Goal: Transaction & Acquisition: Book appointment/travel/reservation

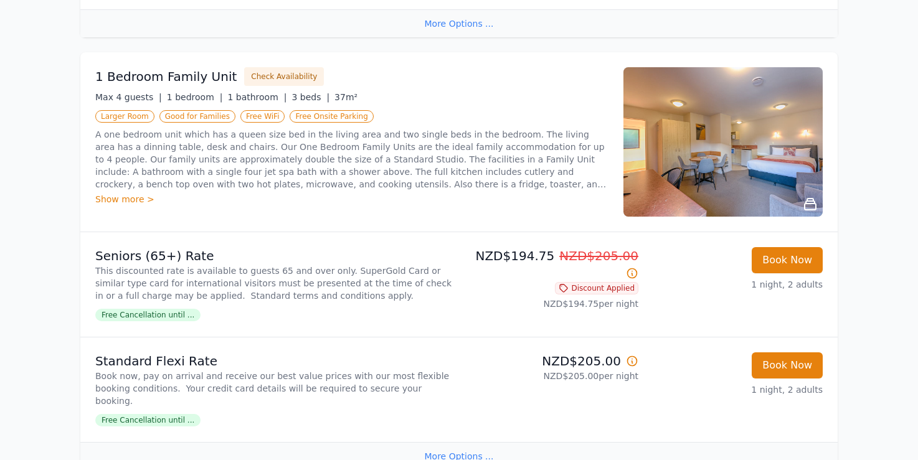
scroll to position [1350, 0]
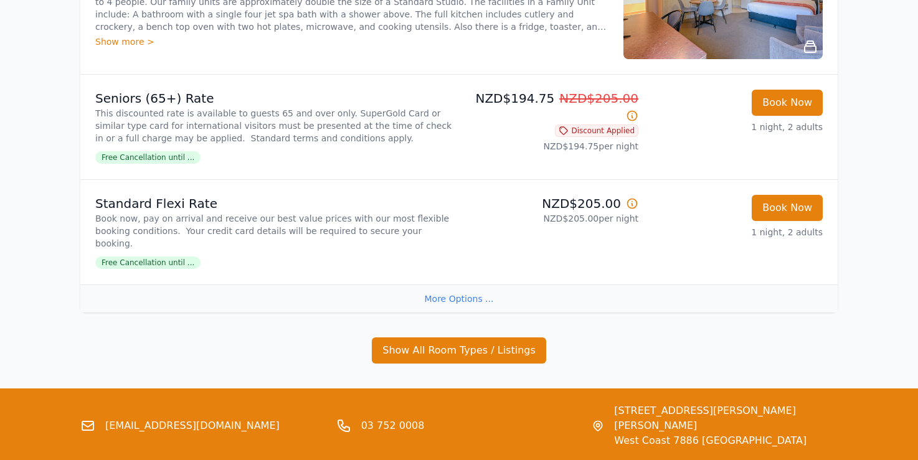
click at [430, 284] on div "More Options ..." at bounding box center [458, 298] width 757 height 28
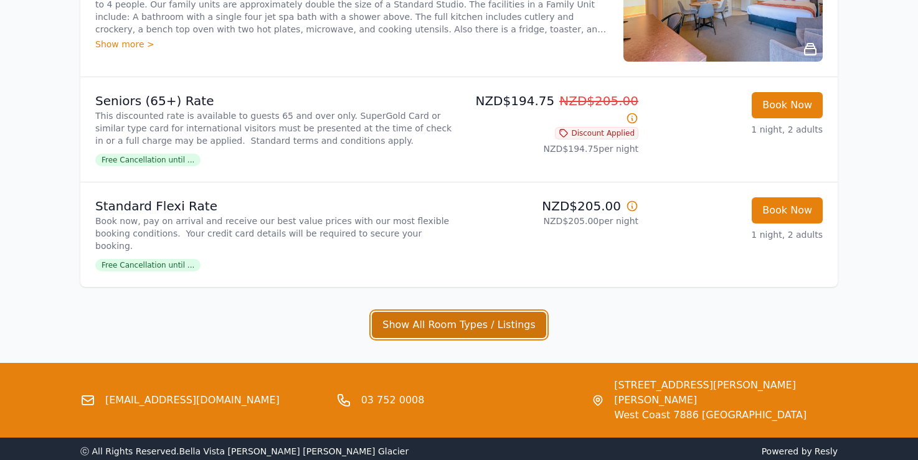
click at [461, 312] on button "Show All Room Types / Listings" at bounding box center [459, 325] width 174 height 26
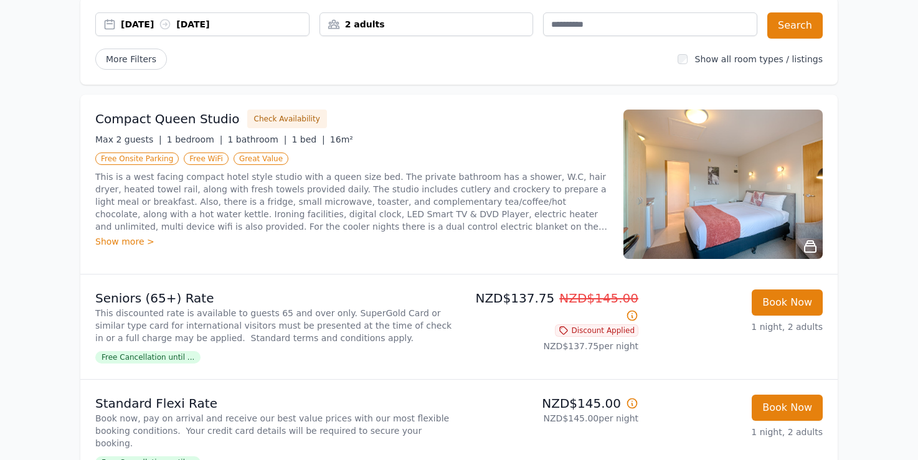
scroll to position [0, 0]
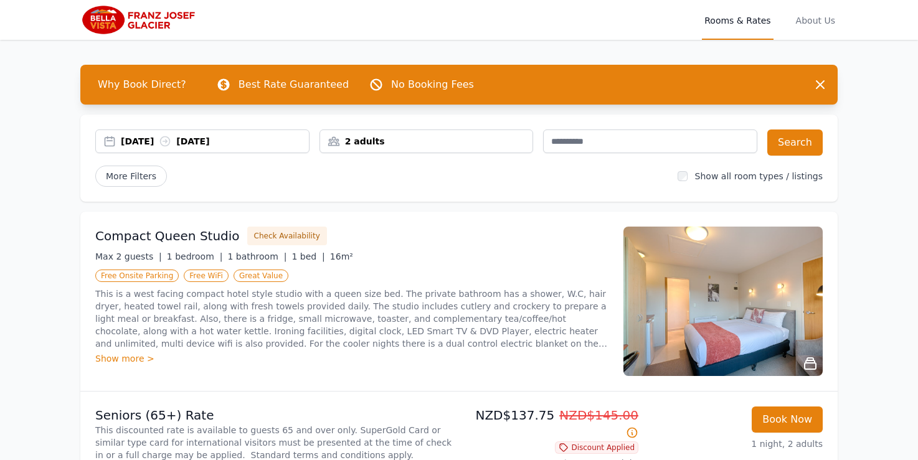
click at [237, 143] on div "[DATE] [DATE]" at bounding box center [215, 141] width 188 height 12
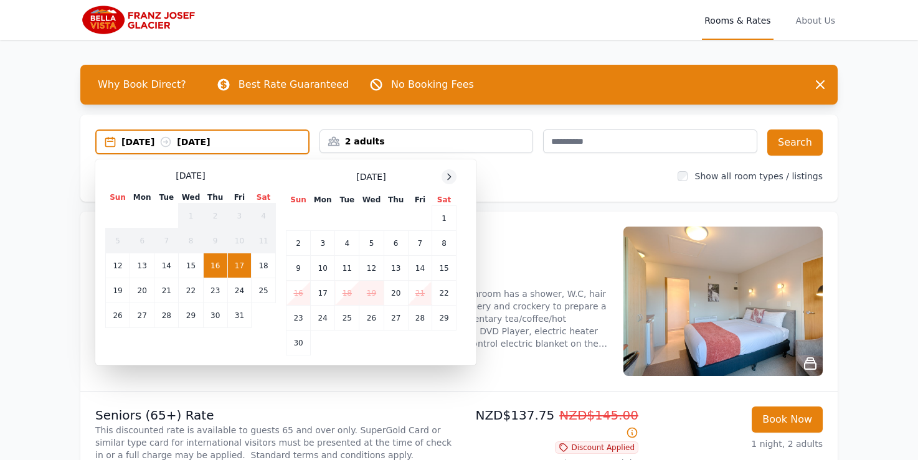
click at [448, 179] on icon at bounding box center [449, 177] width 10 height 10
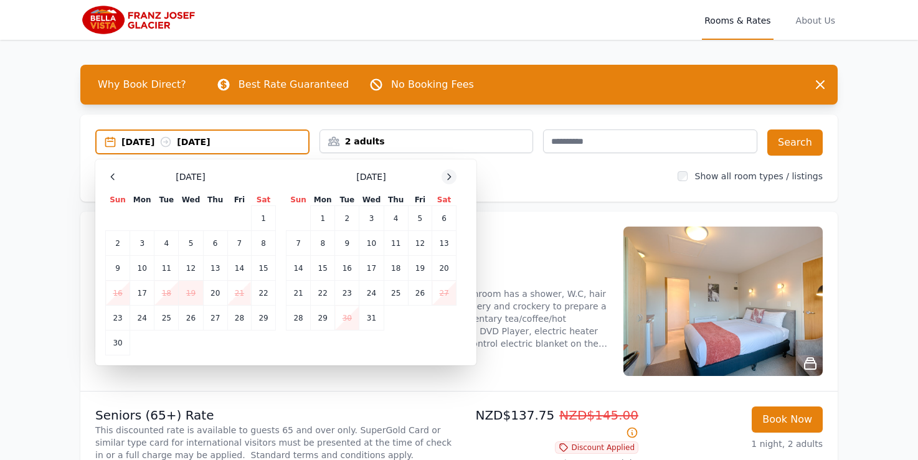
click at [448, 179] on icon at bounding box center [449, 177] width 3 height 6
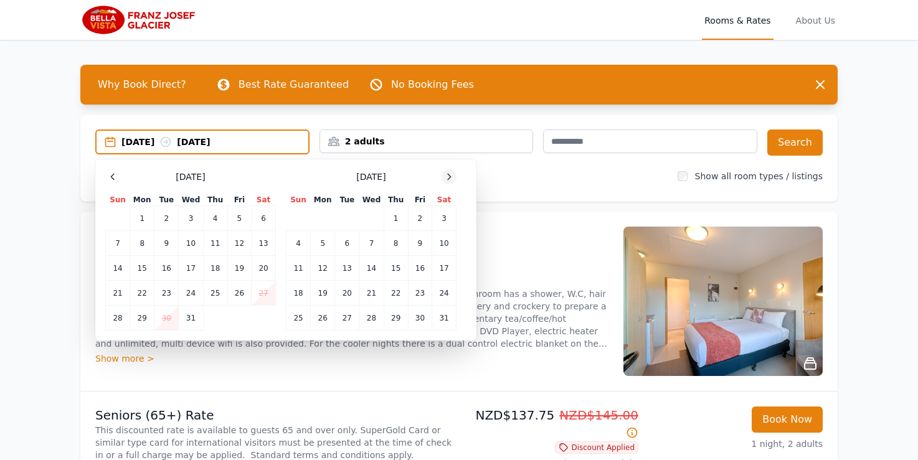
click at [448, 179] on icon at bounding box center [449, 177] width 3 height 6
click at [450, 179] on icon at bounding box center [449, 177] width 10 height 10
click at [396, 218] on td "2" at bounding box center [395, 218] width 24 height 25
click at [450, 218] on td "4" at bounding box center [444, 218] width 24 height 25
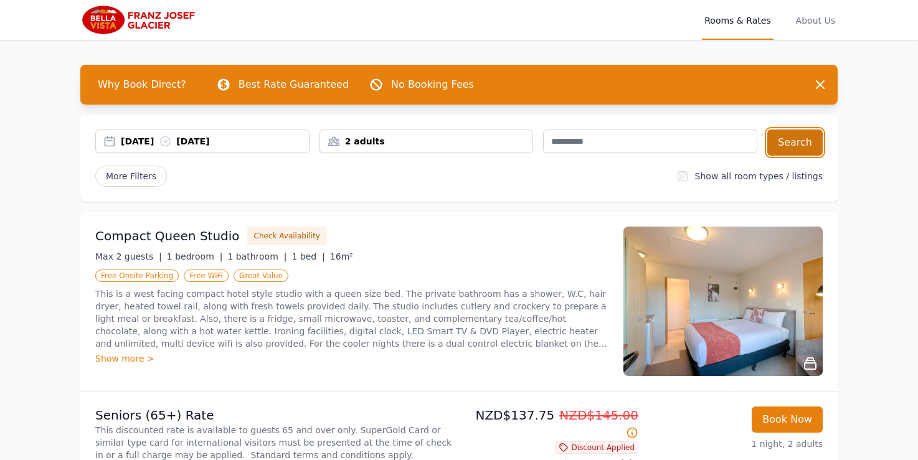
click at [797, 143] on button "Search" at bounding box center [794, 142] width 55 height 26
click at [443, 142] on div "2 adults" at bounding box center [426, 141] width 213 height 12
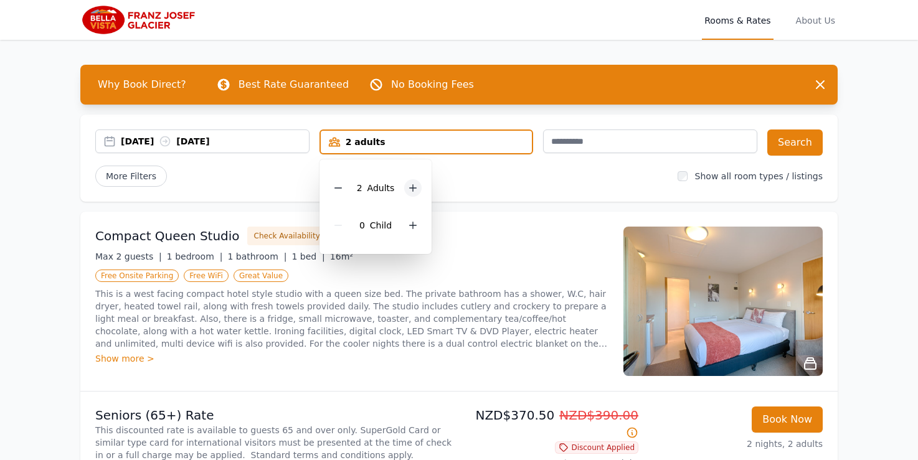
click at [414, 185] on icon at bounding box center [413, 188] width 10 height 10
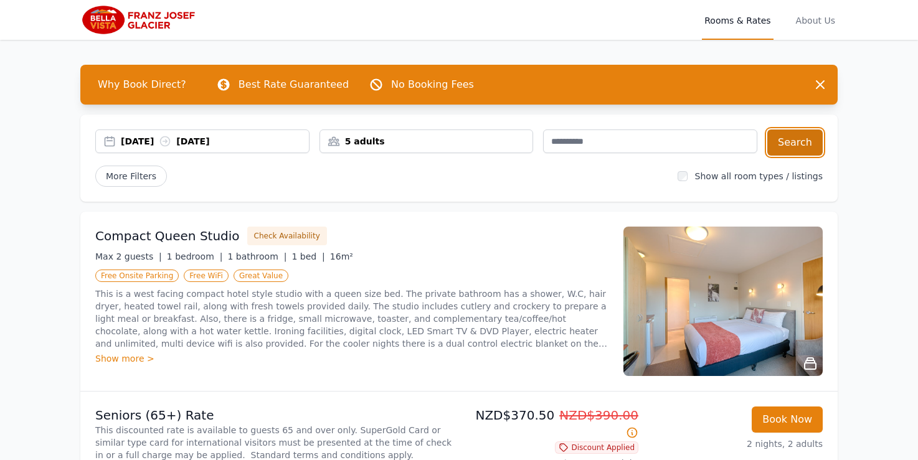
click at [801, 146] on button "Search" at bounding box center [794, 142] width 55 height 26
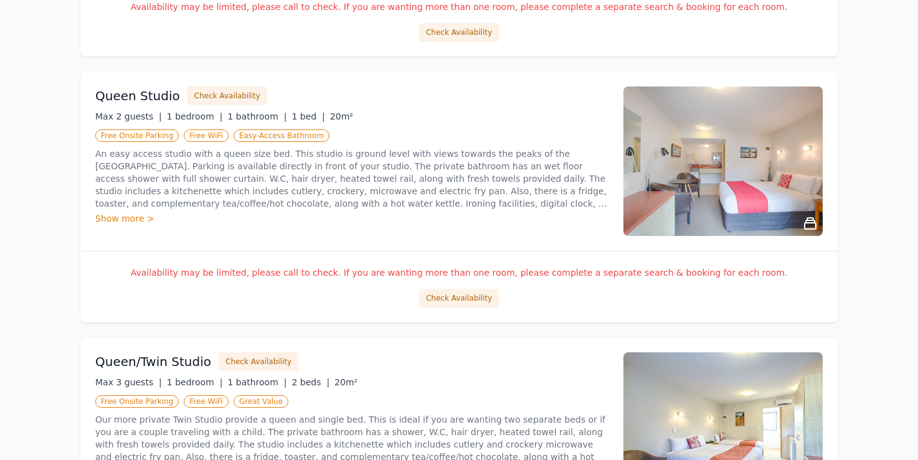
scroll to position [1064, 0]
